Goal: Task Accomplishment & Management: Use online tool/utility

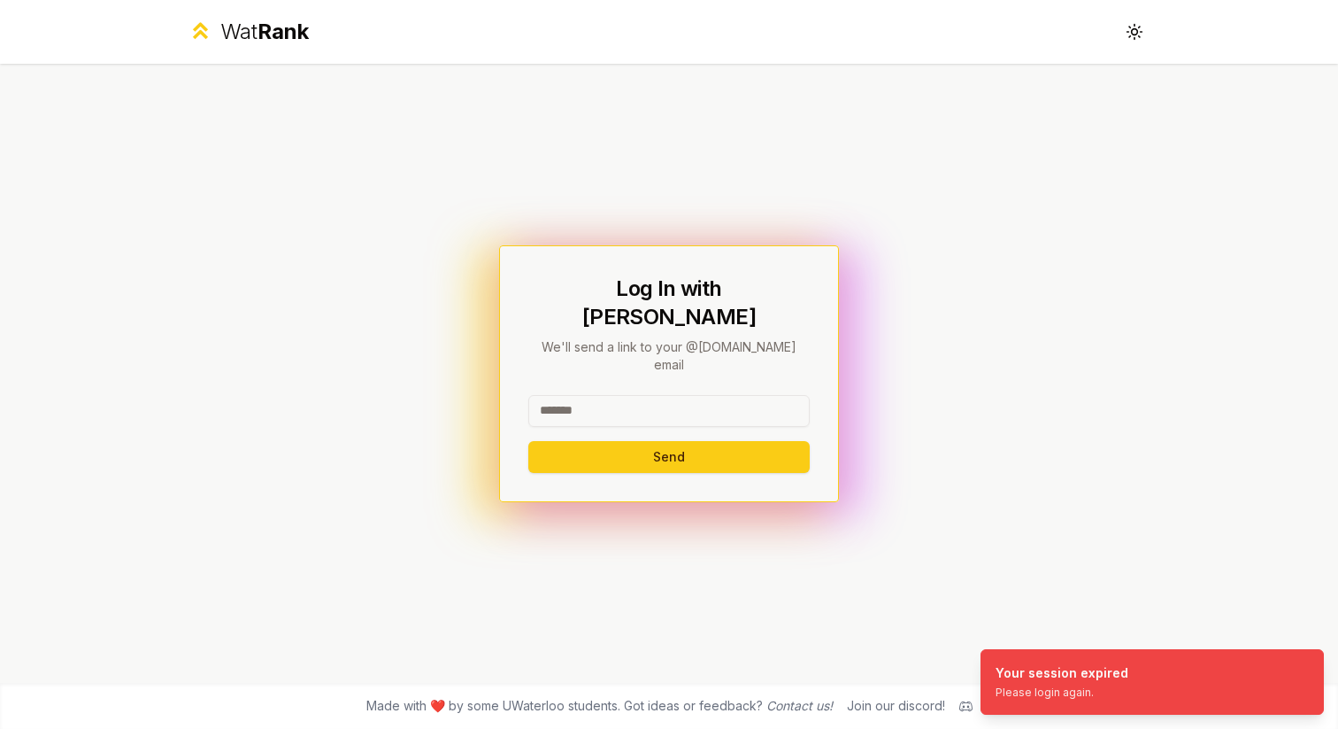
click at [601, 395] on input at bounding box center [668, 411] width 281 height 32
type input "*****"
click at [563, 444] on button "Send" at bounding box center [668, 457] width 281 height 32
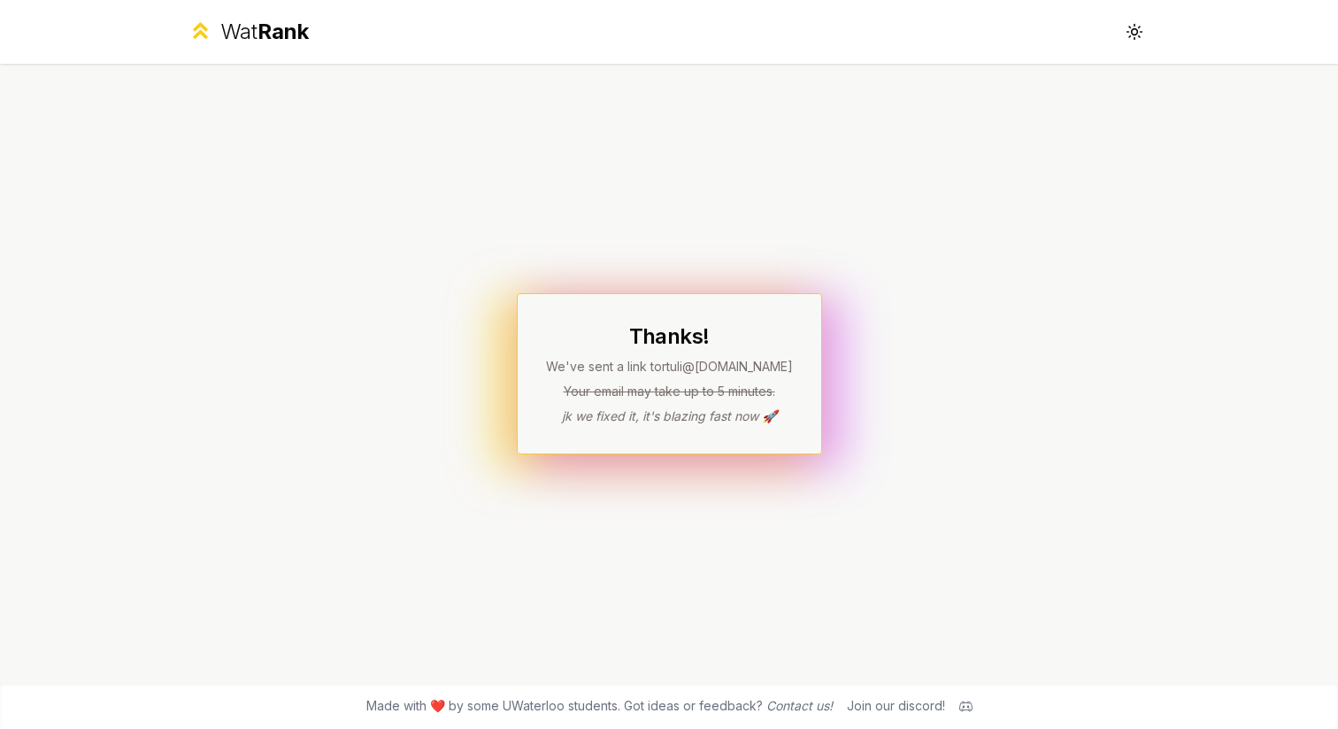
click at [720, 539] on div "Thanks! We've sent a link to rtuli @uwaterloo.ca Your email may take up to 5 mi…" at bounding box center [669, 373] width 1020 height 619
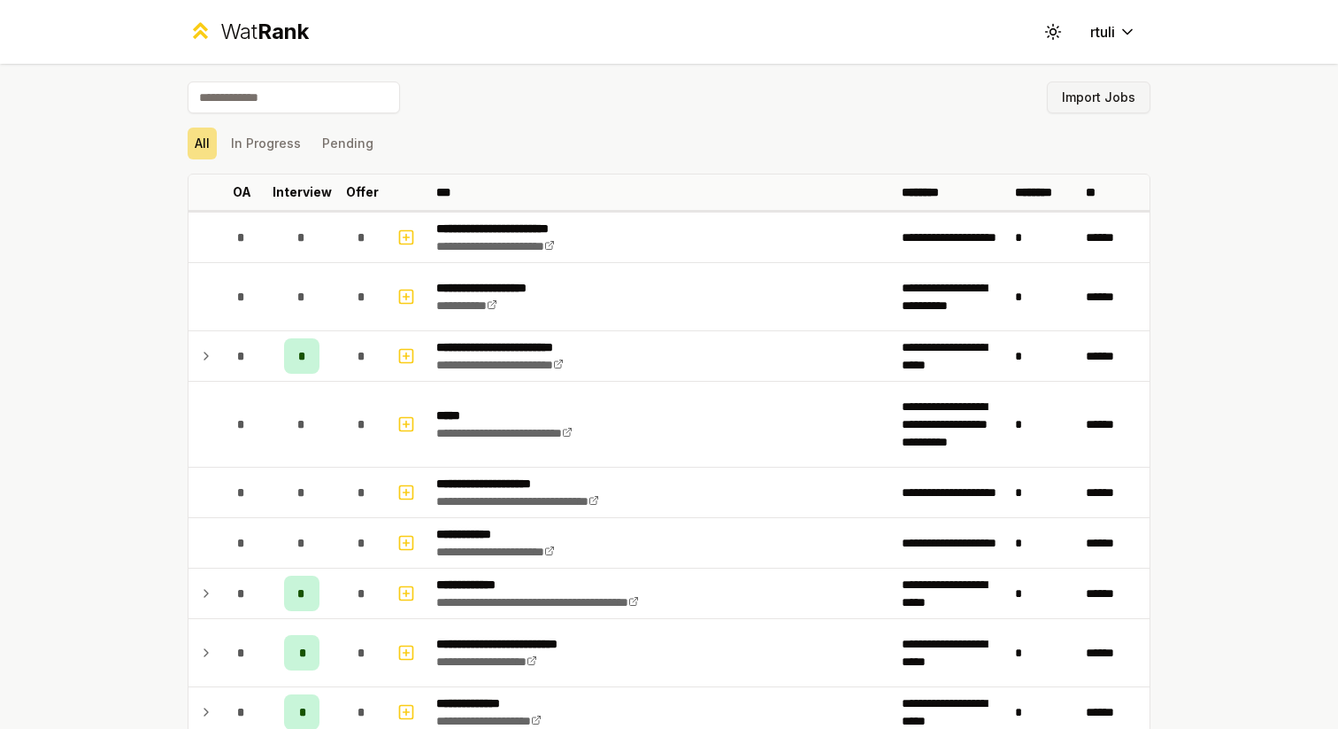
click at [1074, 91] on button "Import Jobs" at bounding box center [1099, 97] width 104 height 32
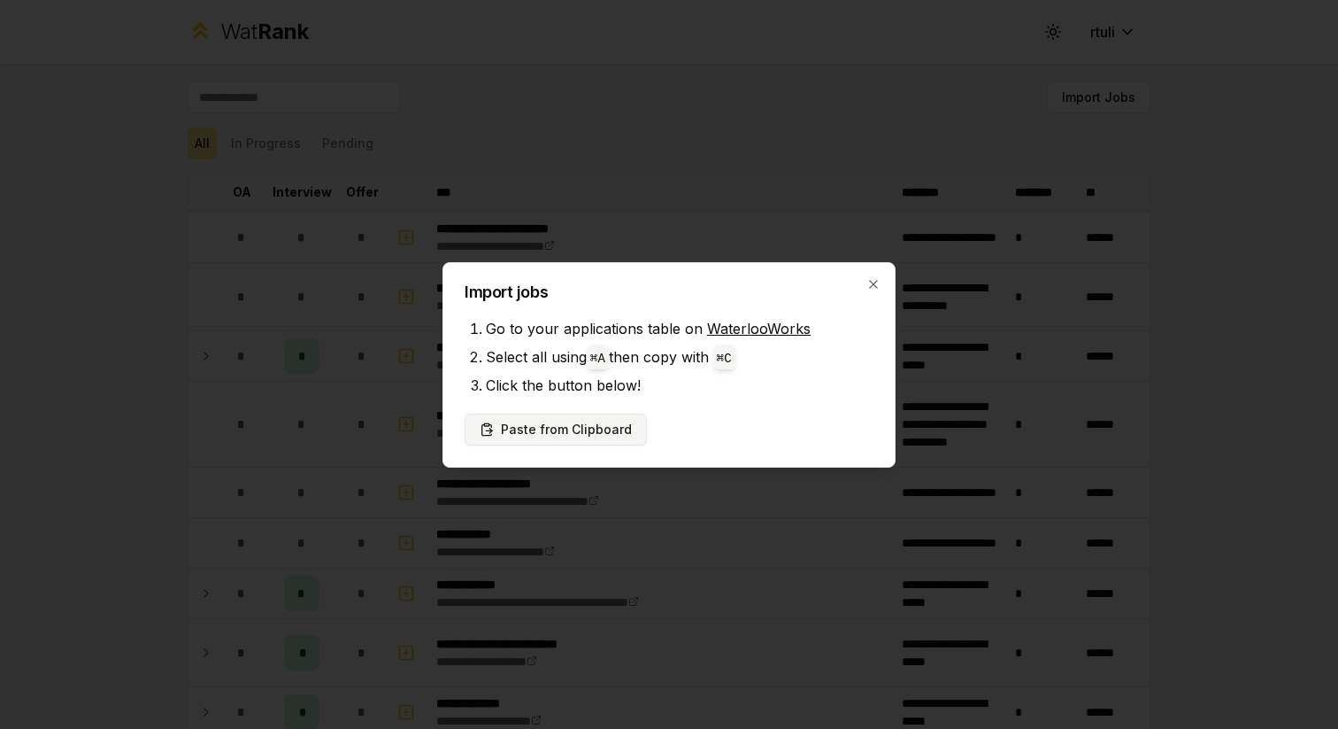
click at [543, 420] on button "Paste from Clipboard" at bounding box center [556, 429] width 182 height 32
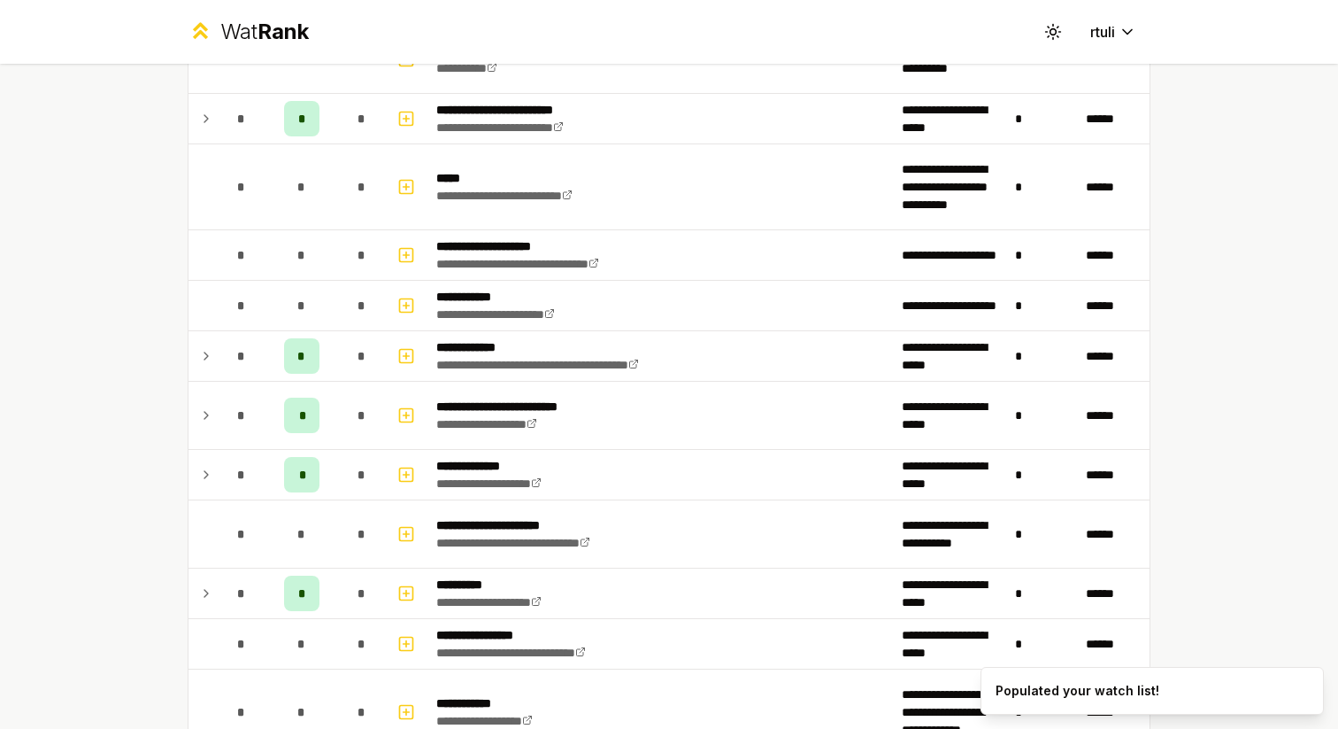
scroll to position [1913, 0]
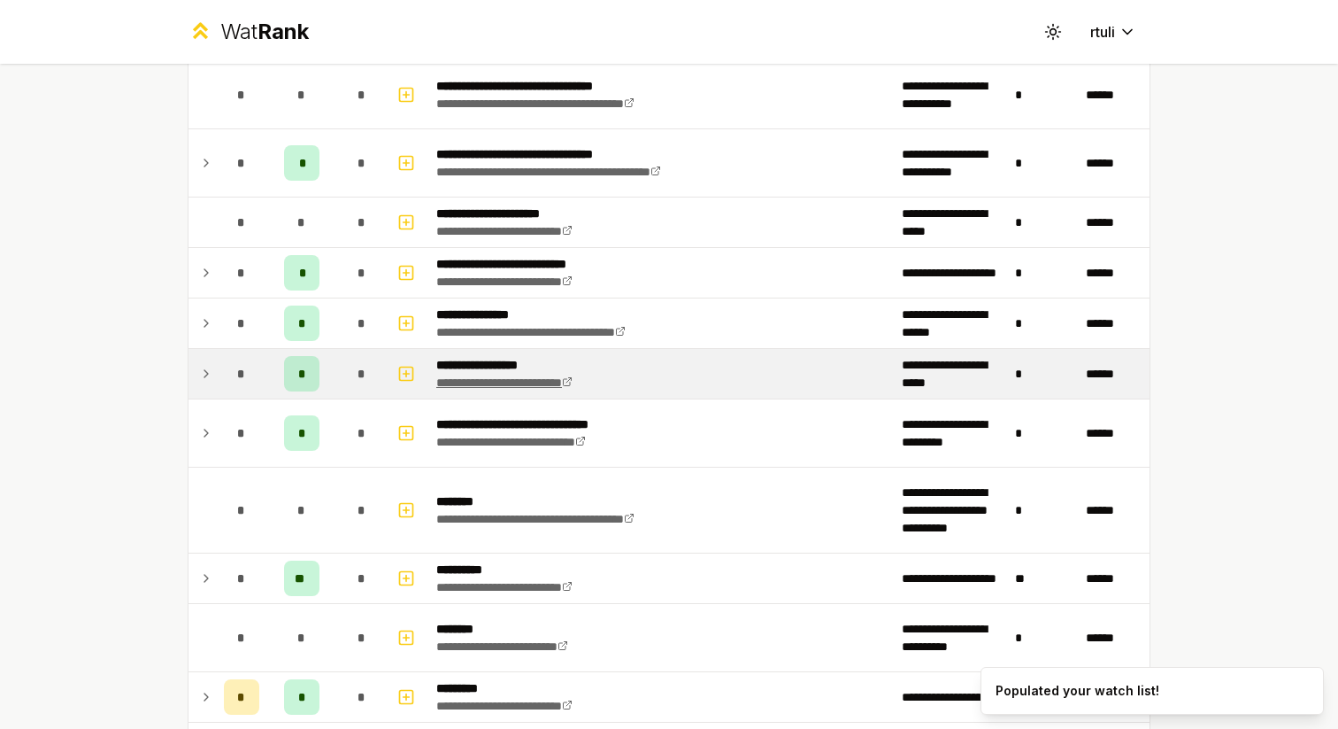
click at [573, 380] on link "**********" at bounding box center [504, 382] width 136 height 12
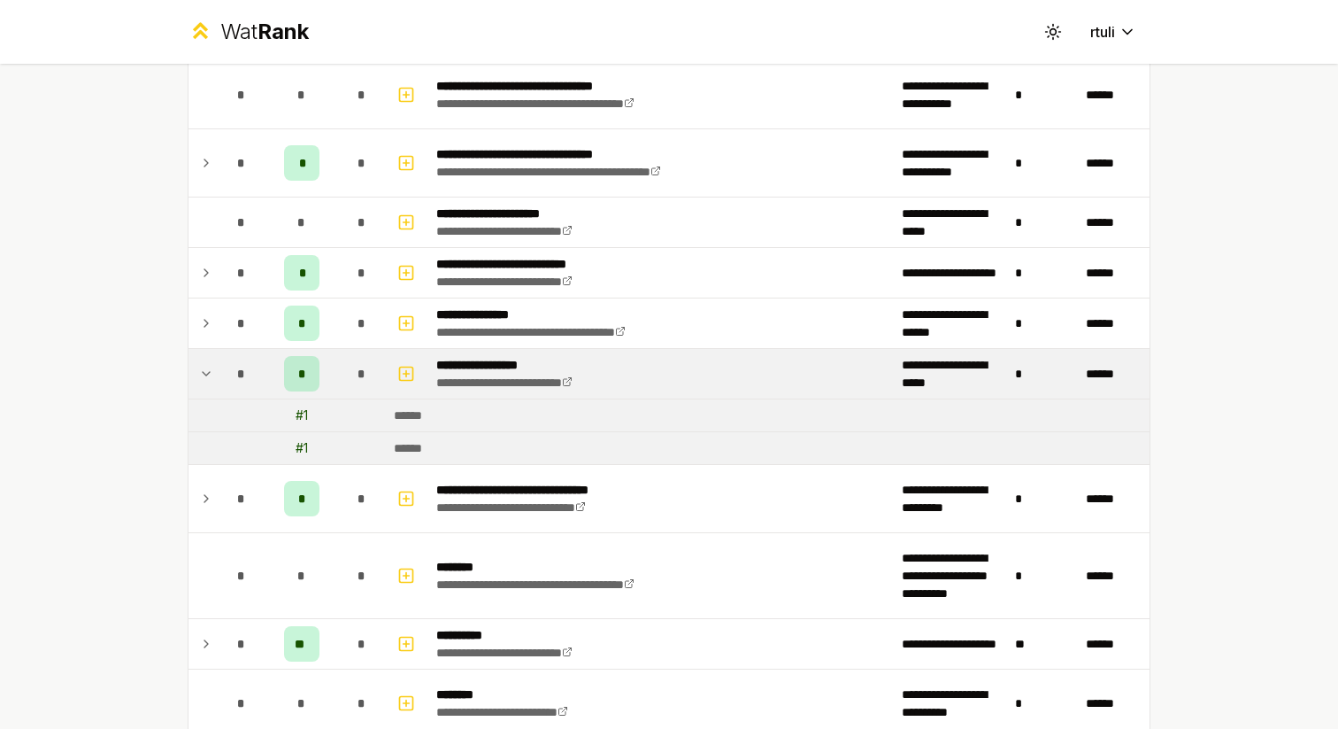
click at [305, 414] on div "# 1" at bounding box center [302, 415] width 12 height 18
click at [217, 376] on td "*" at bounding box center [242, 374] width 50 height 50
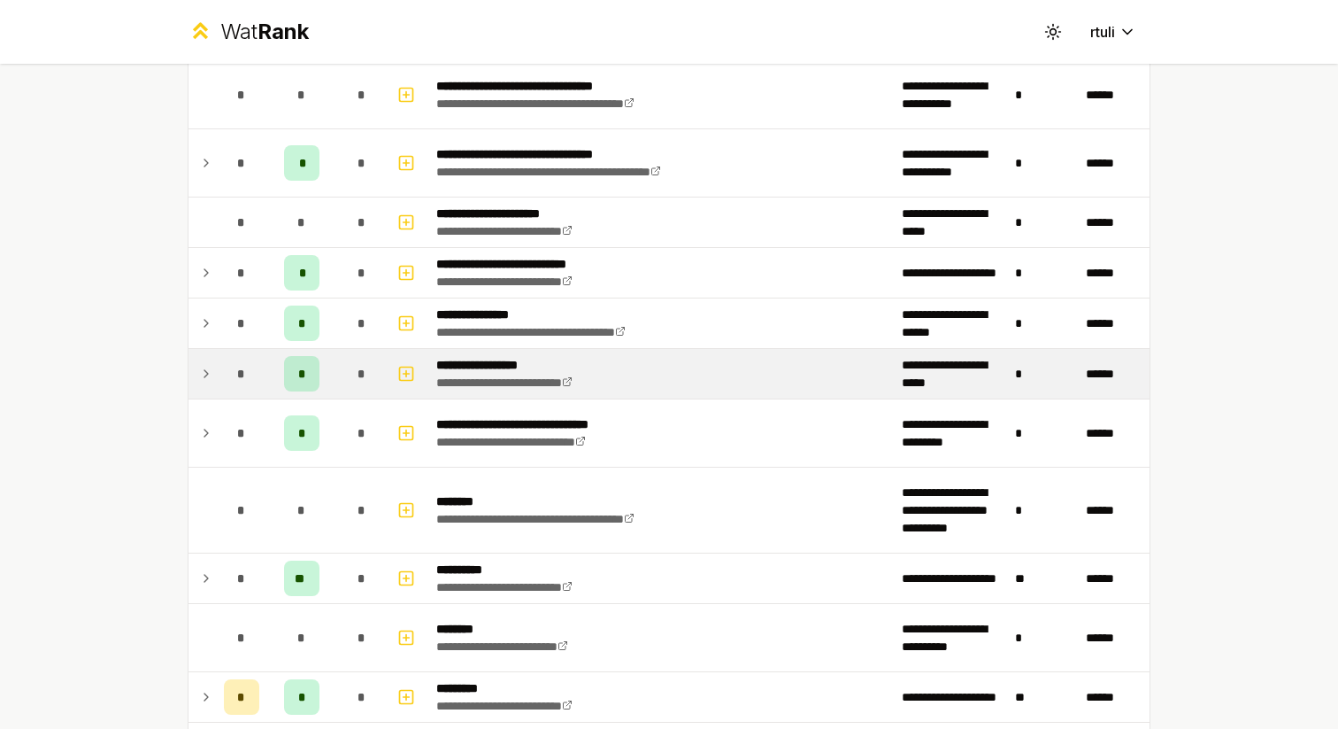
click at [206, 376] on icon at bounding box center [206, 373] width 14 height 21
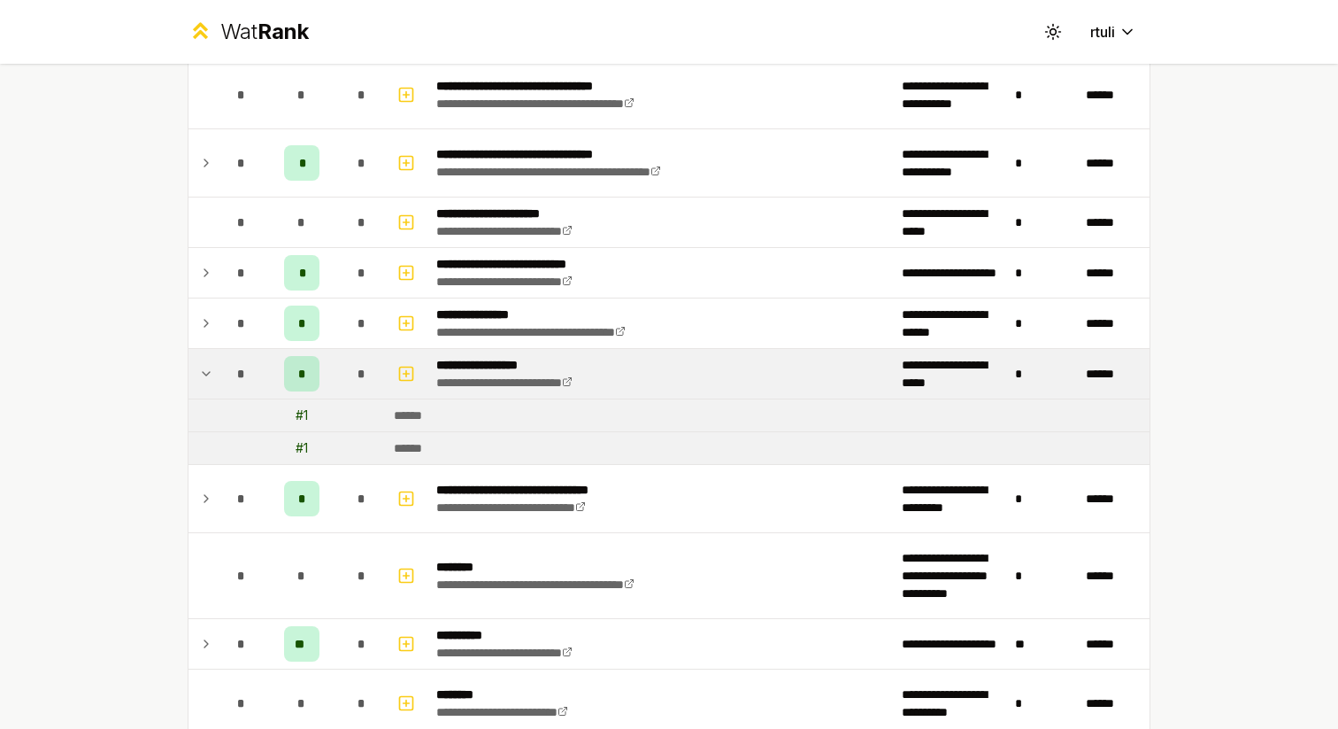
click at [206, 376] on icon at bounding box center [206, 373] width 14 height 21
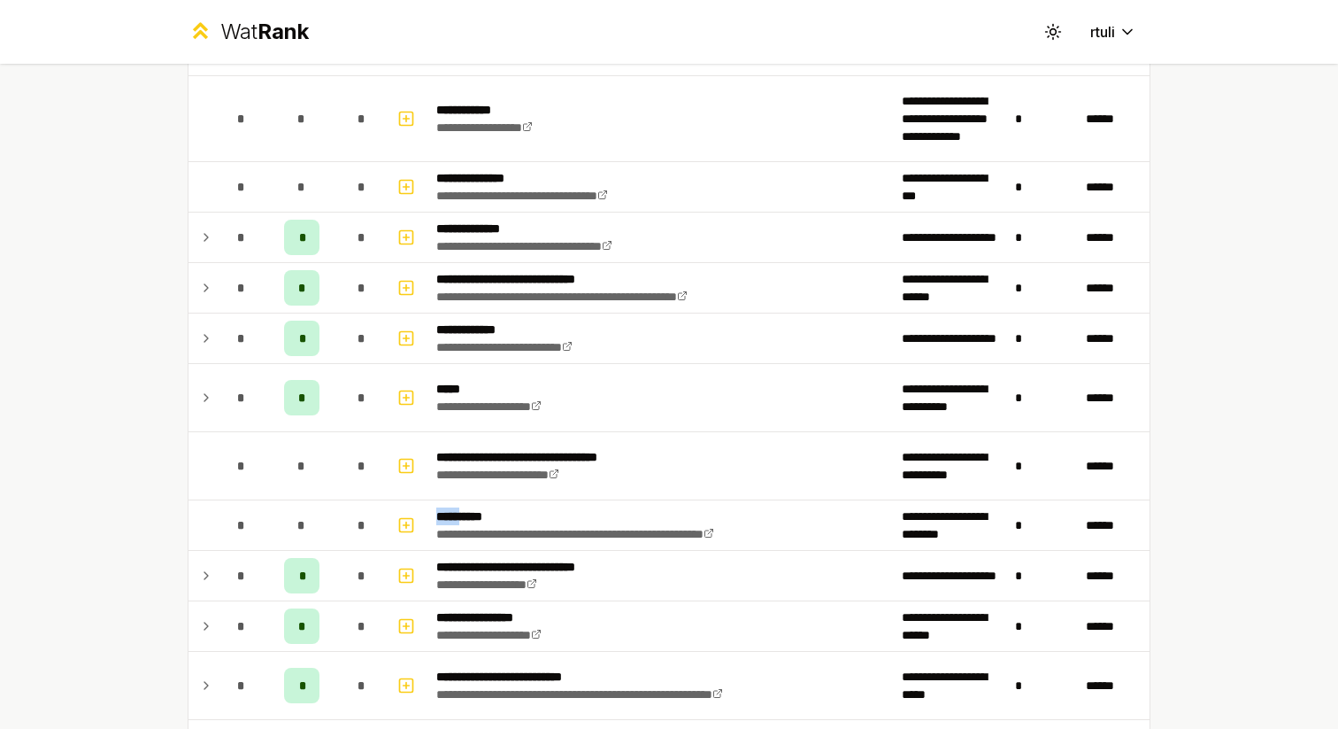
scroll to position [1556, 0]
